Goal: Information Seeking & Learning: Check status

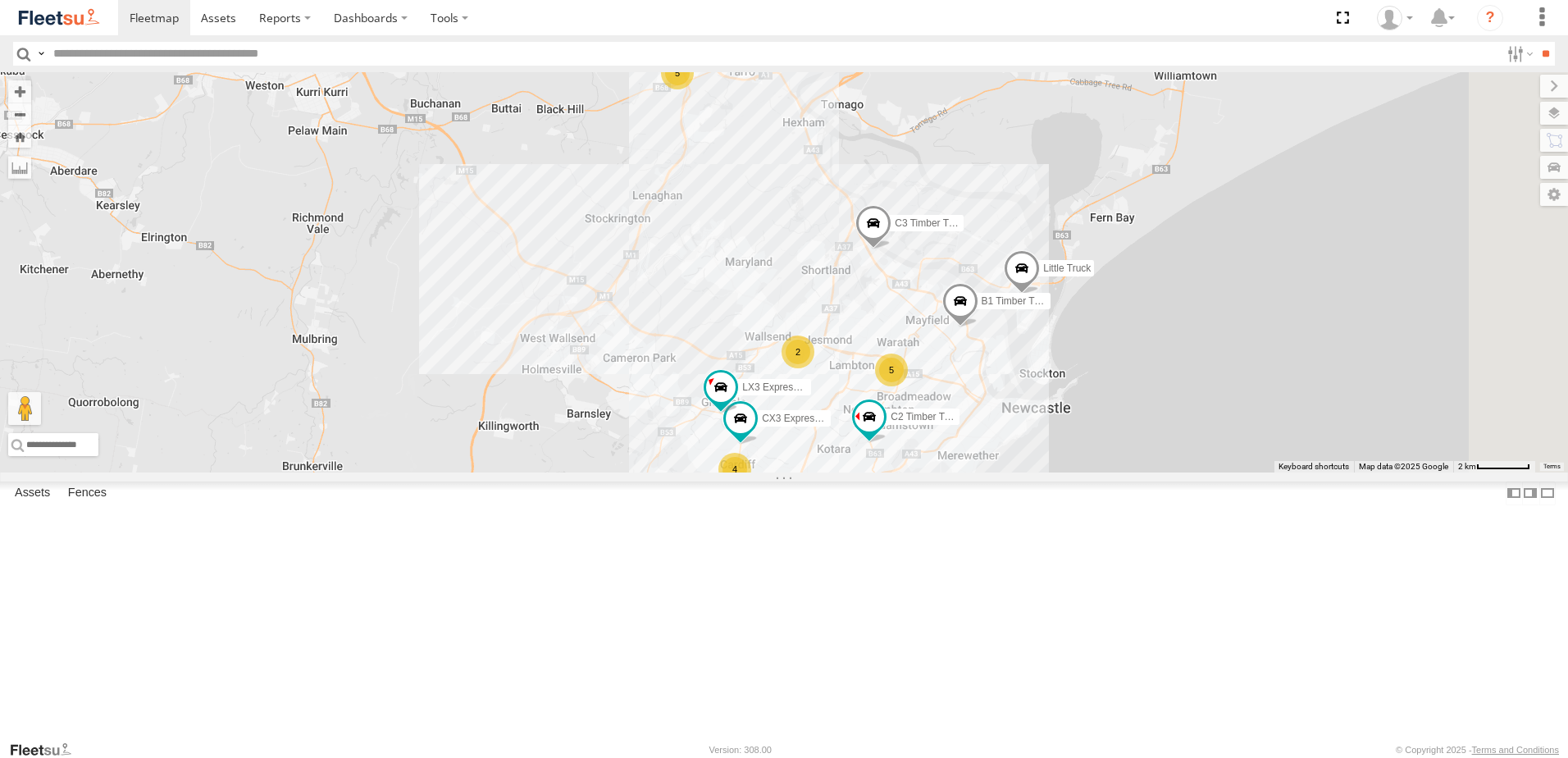
click at [0, 0] on div "Lambton Utes" at bounding box center [0, 0] width 0 height 0
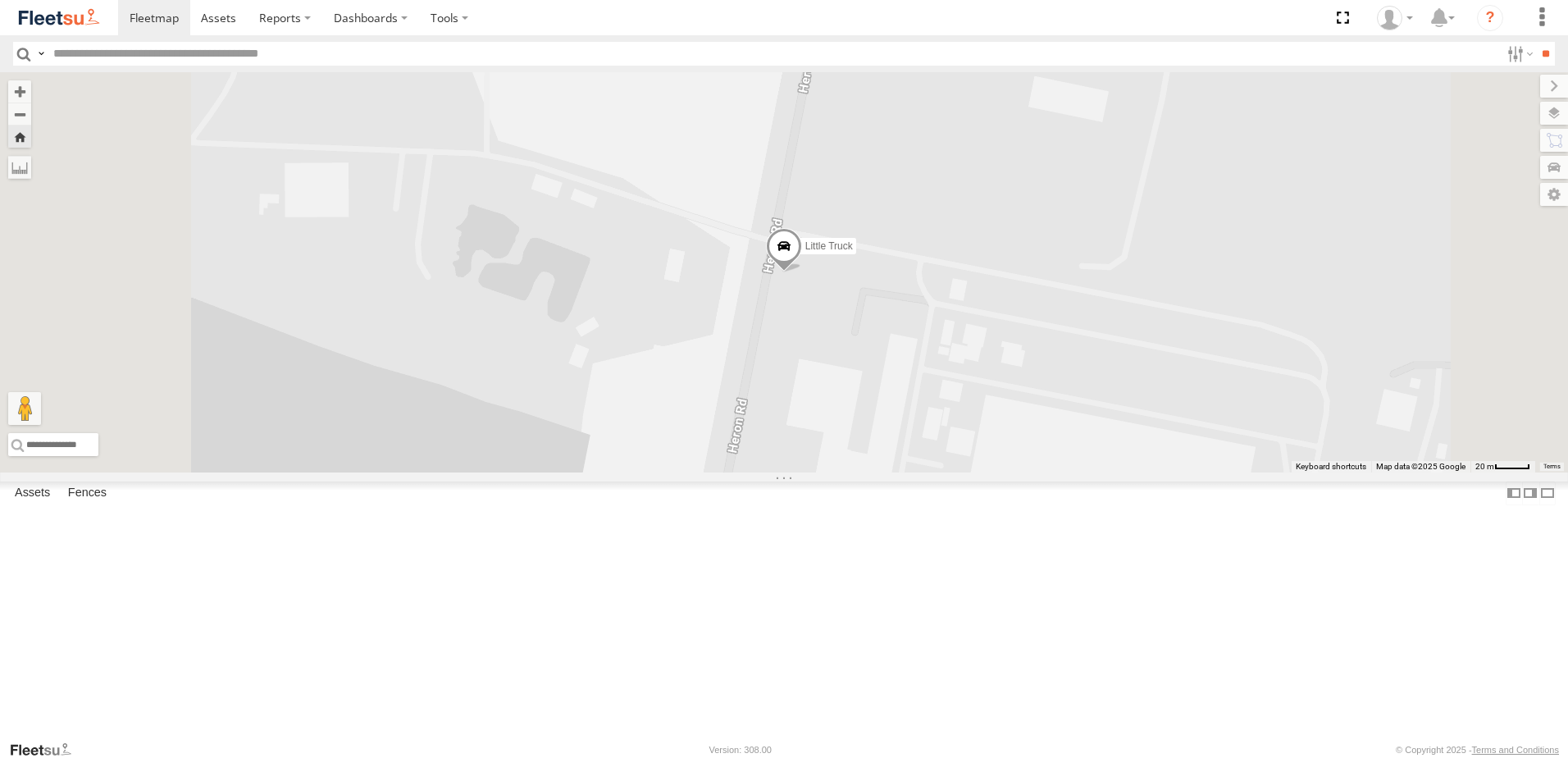
click at [0, 0] on div "Asset Current Location" at bounding box center [0, 0] width 0 height 0
click at [0, 0] on span "Asset" at bounding box center [0, 0] width 0 height 0
click at [0, 0] on div "Lambton Utes" at bounding box center [0, 0] width 0 height 0
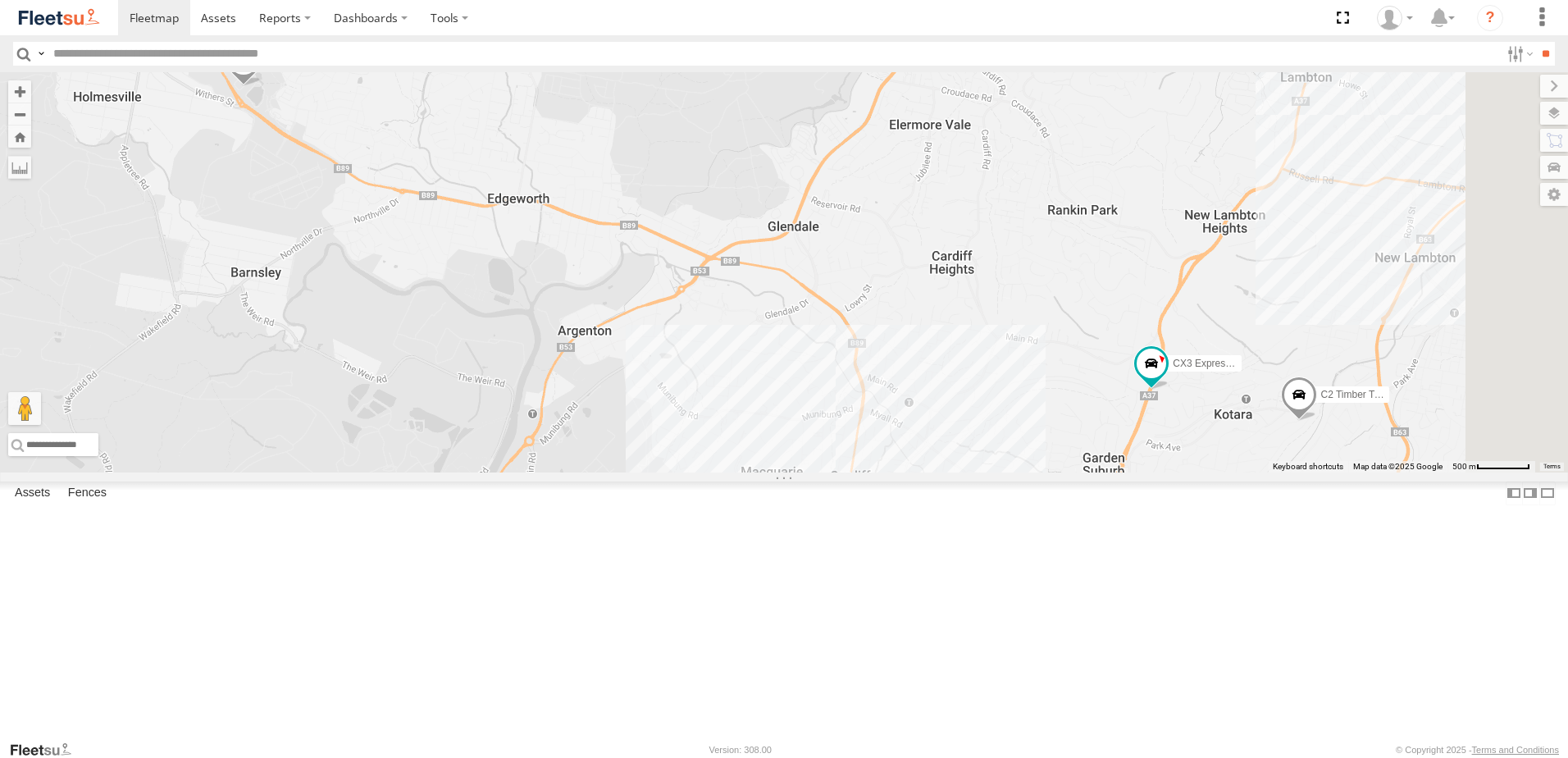
scroll to position [603, 0]
click at [0, 0] on div "All Assets" at bounding box center [0, 0] width 0 height 0
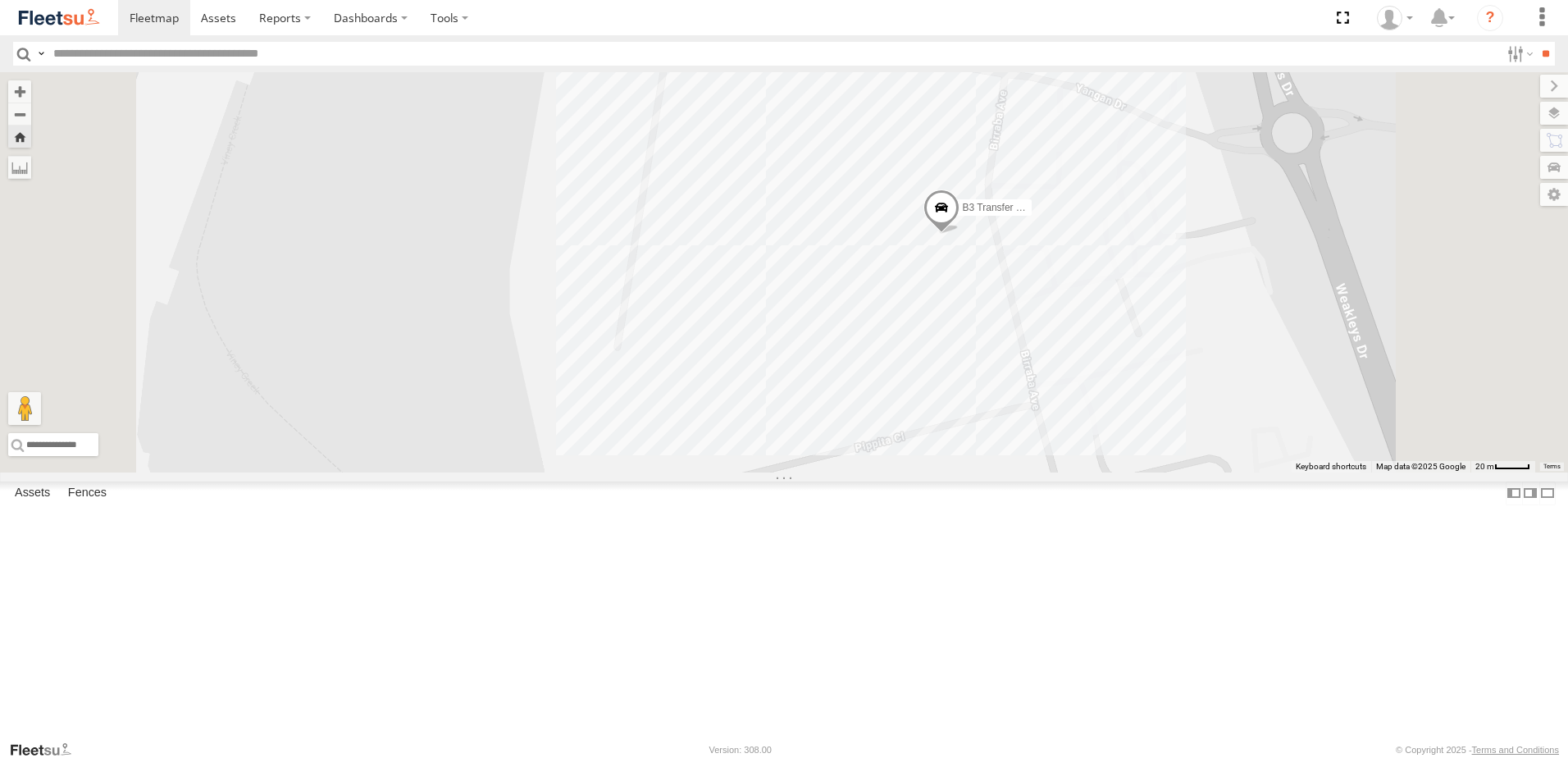
scroll to position [0, 0]
click at [0, 0] on div "Little Truck Lambton Utes" at bounding box center [0, 0] width 0 height 0
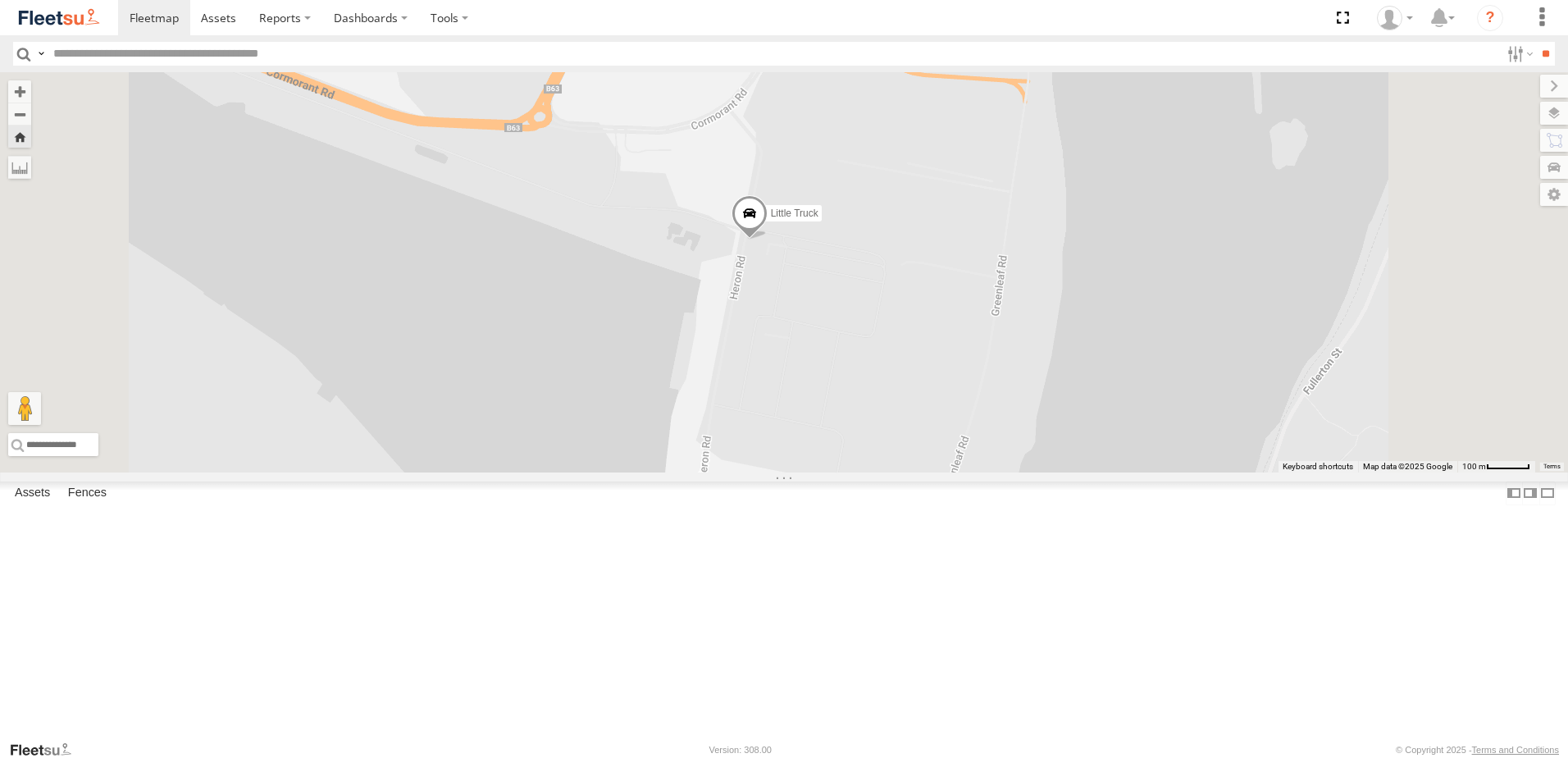
click at [0, 0] on div "LX3 Express Ute" at bounding box center [0, 0] width 0 height 0
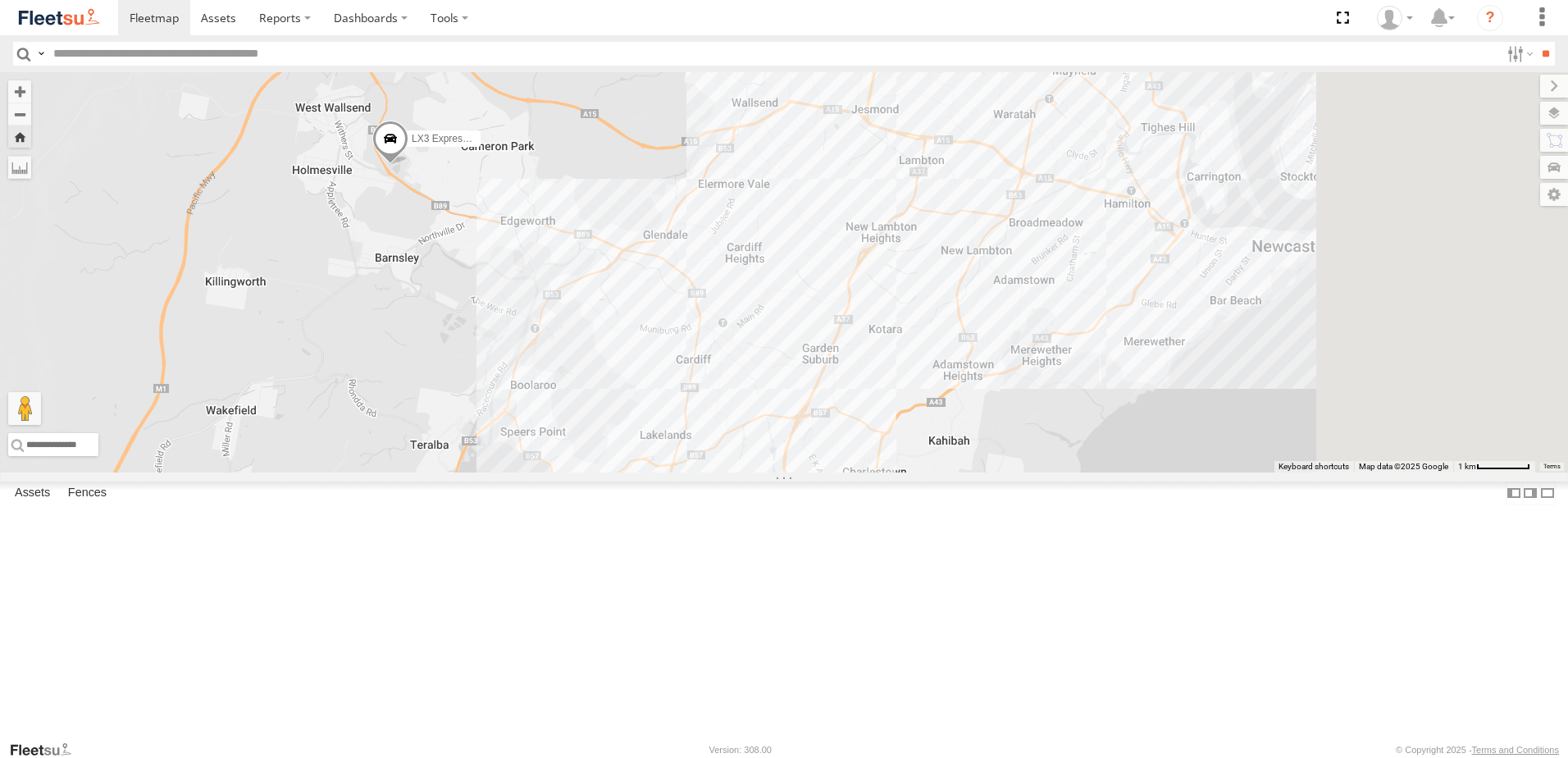
drag, startPoint x: 1294, startPoint y: 592, endPoint x: 810, endPoint y: 402, distance: 520.0
click at [810, 402] on div "LX3 Express Ute" at bounding box center [784, 272] width 1568 height 400
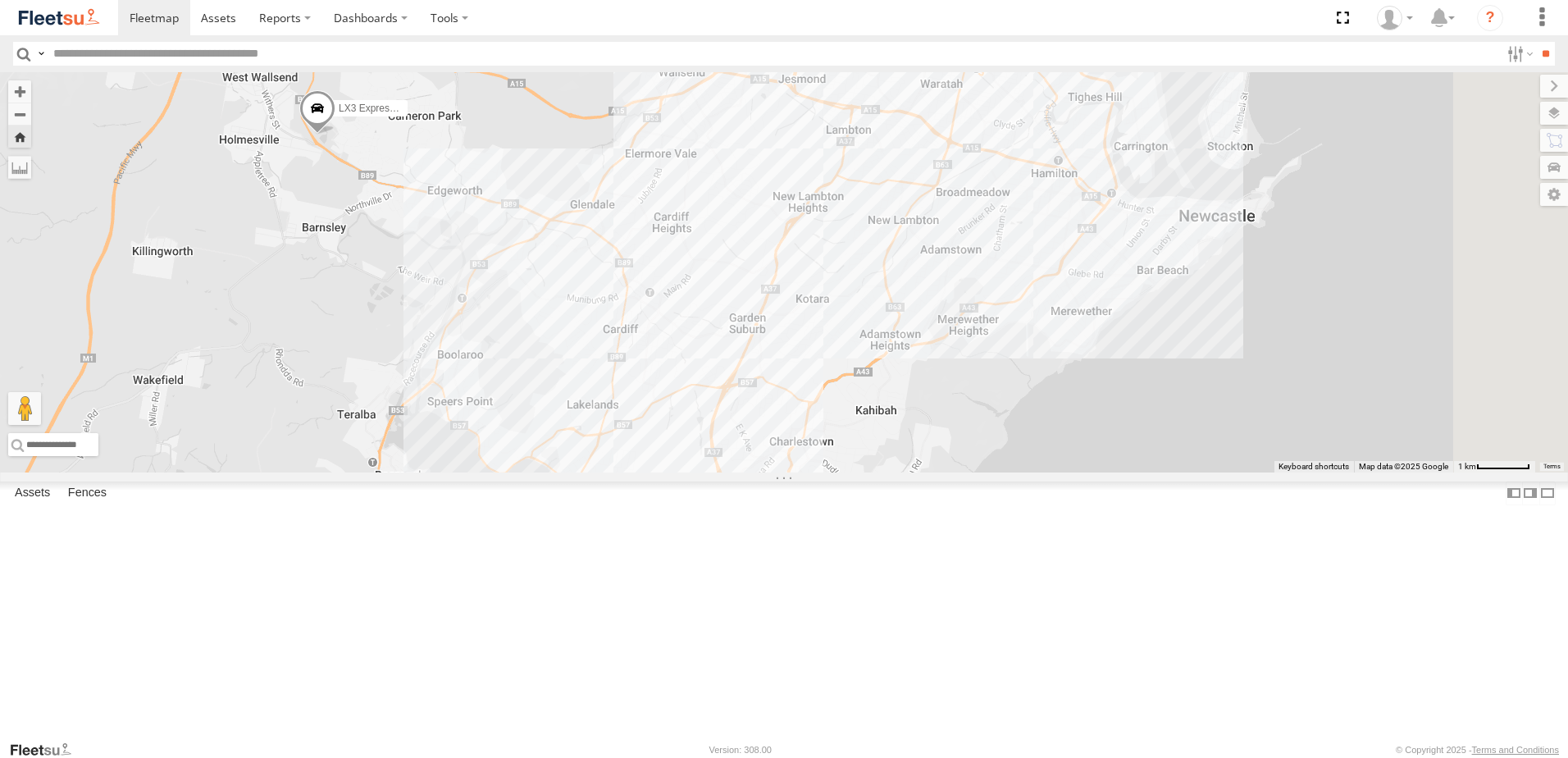
click at [0, 0] on div "Lambton Utes" at bounding box center [0, 0] width 0 height 0
